Goal: Navigation & Orientation: Find specific page/section

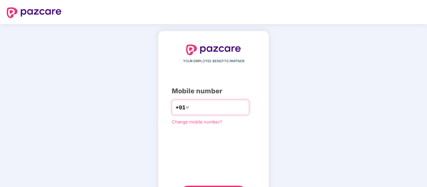
type input "**********"
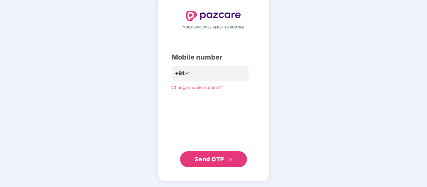
click at [213, 164] on button "Send OTP" at bounding box center [213, 159] width 67 height 16
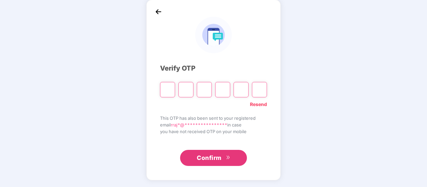
scroll to position [31, 0]
paste input "*"
type input "*"
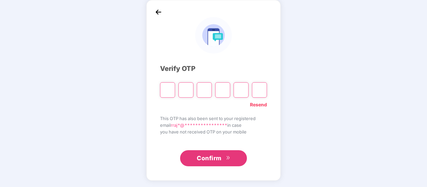
type input "*"
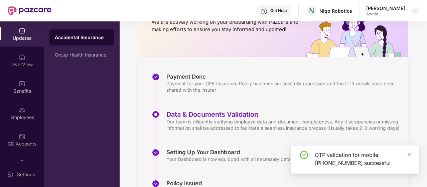
scroll to position [106, 0]
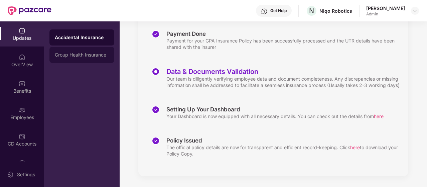
click at [86, 53] on div "Group Health Insurance" at bounding box center [82, 54] width 54 height 5
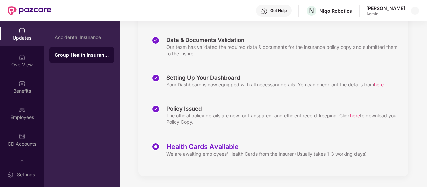
scroll to position [131, 0]
click at [20, 65] on div "OverView" at bounding box center [22, 64] width 44 height 7
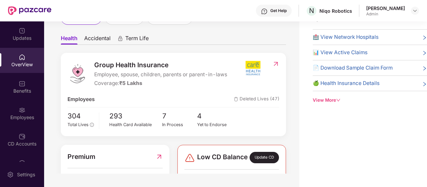
scroll to position [32, 0]
click at [273, 63] on img at bounding box center [275, 63] width 7 height 7
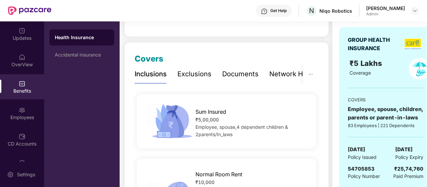
scroll to position [68, 0]
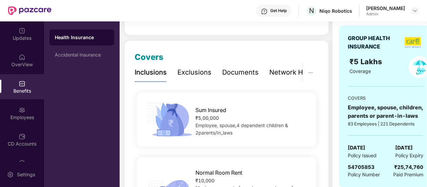
click at [230, 67] on div "Documents" at bounding box center [240, 72] width 36 height 18
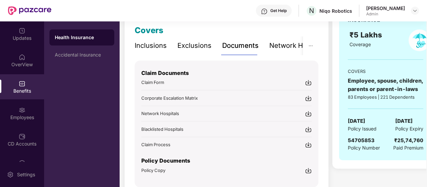
scroll to position [124, 0]
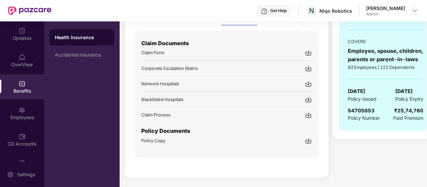
click at [308, 138] on img at bounding box center [308, 140] width 7 height 7
click at [16, 41] on div "Updates" at bounding box center [22, 38] width 44 height 7
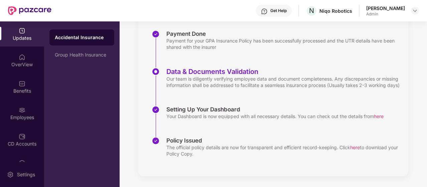
scroll to position [0, 0]
